Goal: Book appointment/travel/reservation

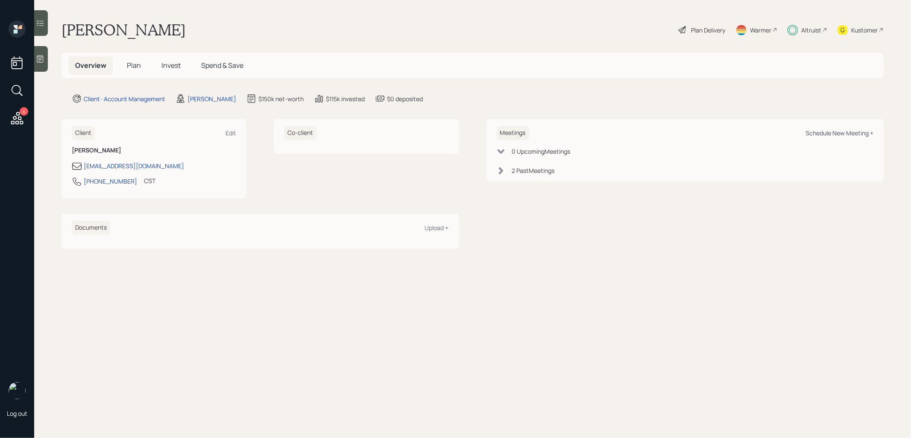
click at [829, 134] on div "Schedule New Meeting +" at bounding box center [839, 133] width 68 height 8
select select "8b79112e-3cfb-44f9-89e7-15267fe946c1"
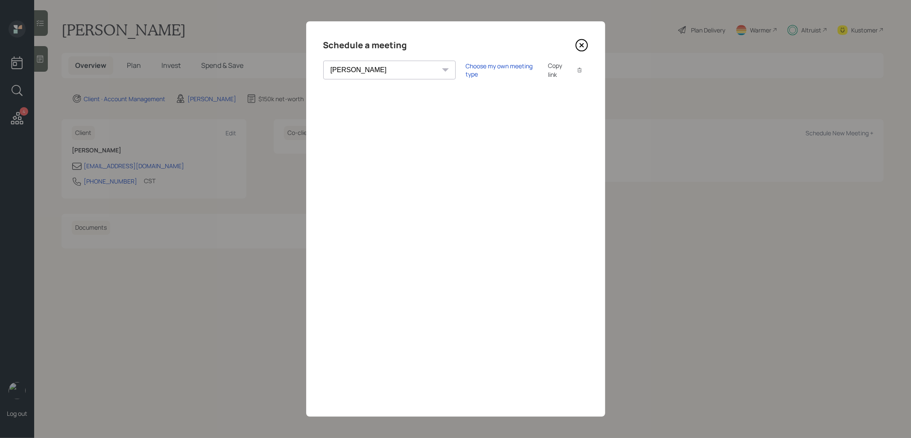
click at [580, 45] on icon at bounding box center [581, 45] width 13 height 13
